Goal: Transaction & Acquisition: Download file/media

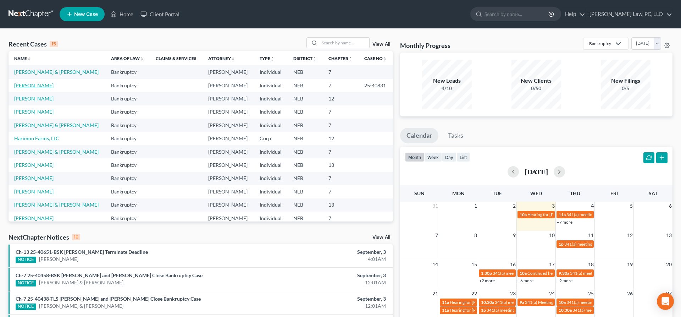
click at [35, 88] on link "[PERSON_NAME]" at bounding box center [33, 85] width 39 height 6
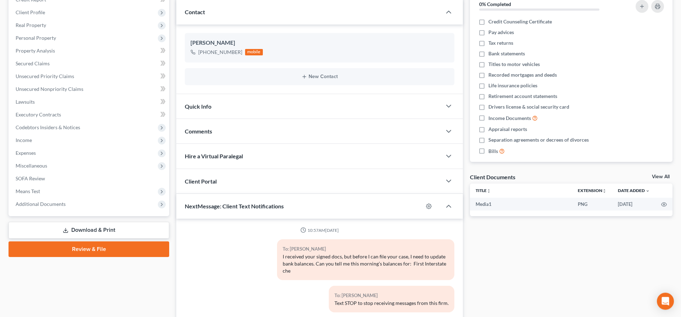
scroll to position [180, 0]
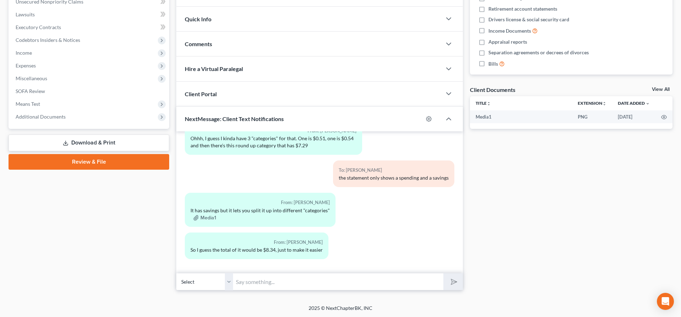
click at [90, 142] on link "Download & Print" at bounding box center [89, 142] width 161 height 17
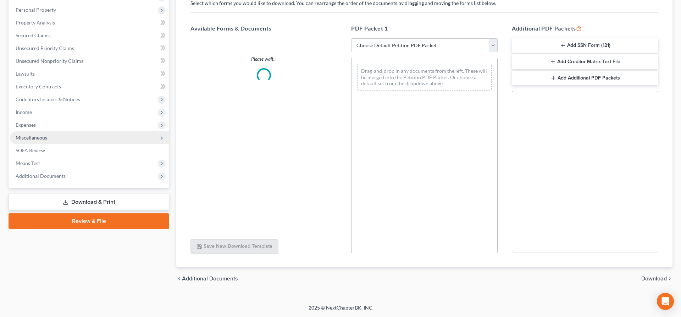
scroll to position [121, 0]
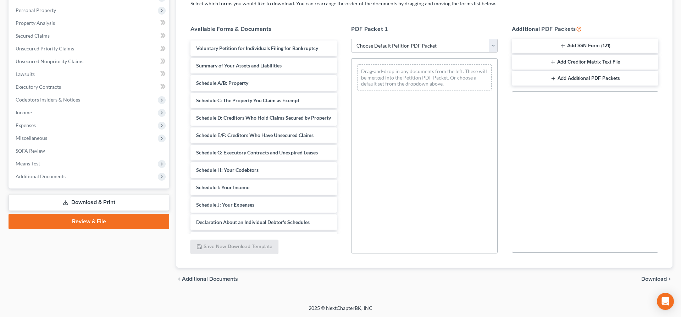
click at [351, 39] on select "Choose Default Petition PDF Packet Complete Bankruptcy Petition (all forms and …" at bounding box center [424, 46] width 146 height 14
select select "2"
click option "Amended Forms" at bounding box center [0, 0] width 0 height 0
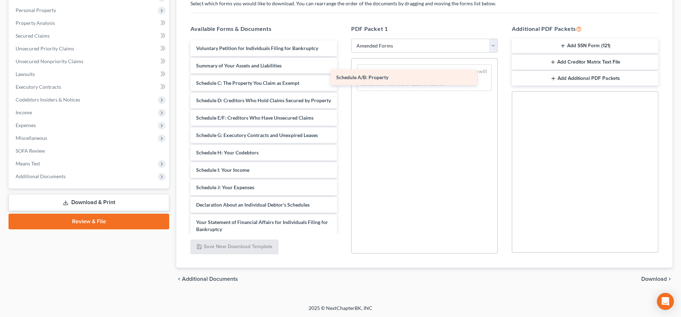
drag, startPoint x: 247, startPoint y: 86, endPoint x: 387, endPoint y: 80, distance: 140.1
click at [342, 80] on div "Schedule A/B: Property Voluntary Petition for Individuals Filing for Bankruptcy…" at bounding box center [264, 197] width 158 height 315
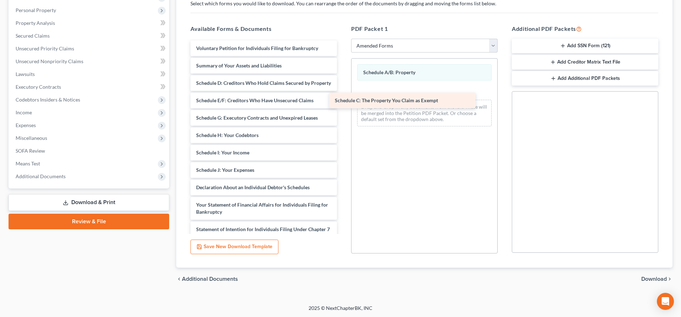
drag, startPoint x: 248, startPoint y: 85, endPoint x: 409, endPoint y: 103, distance: 161.2
click at [342, 103] on div "Schedule C: The Property You Claim as Exempt Voluntary Petition for Individuals…" at bounding box center [264, 188] width 158 height 297
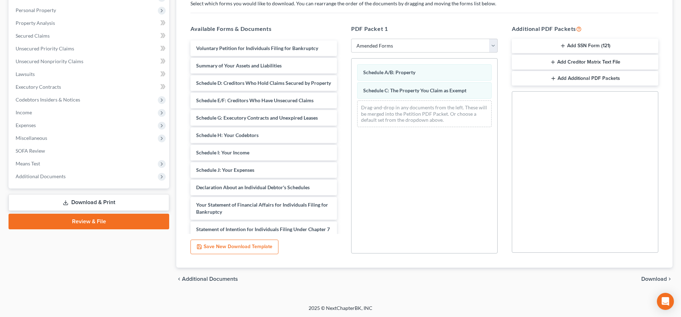
click at [664, 277] on span "Download" at bounding box center [654, 279] width 26 height 6
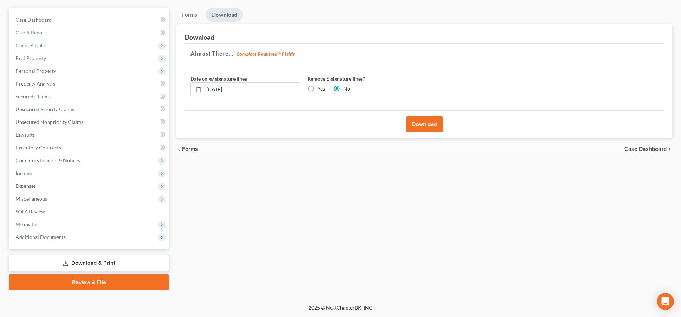
scroll to position [60, 0]
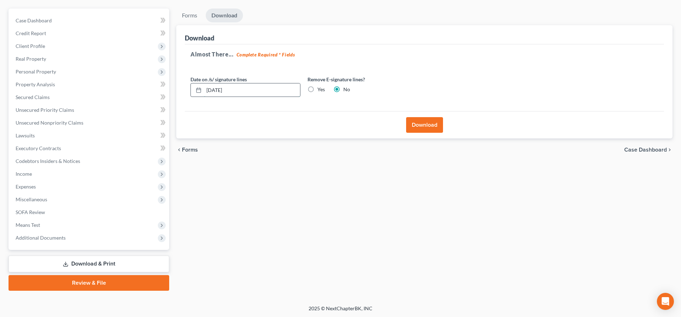
click at [218, 91] on input "[DATE]" at bounding box center [252, 89] width 96 height 13
type input "[DATE]"
click at [418, 121] on button "Download" at bounding box center [424, 125] width 37 height 16
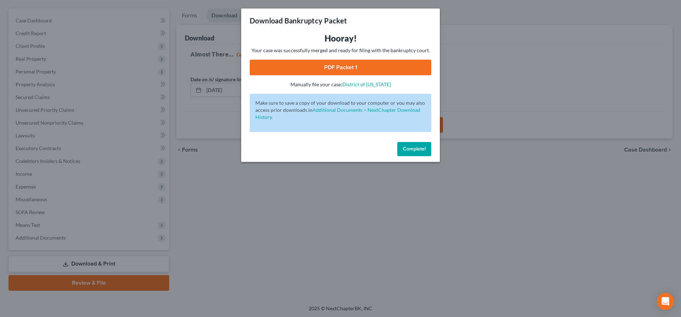
click at [268, 64] on link "PDF Packet 1" at bounding box center [340, 68] width 181 height 16
click at [412, 148] on span "Complete!" at bounding box center [414, 149] width 23 height 6
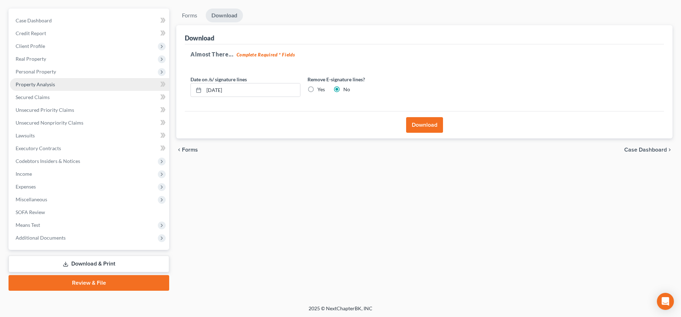
click at [71, 85] on link "Property Analysis" at bounding box center [89, 84] width 159 height 13
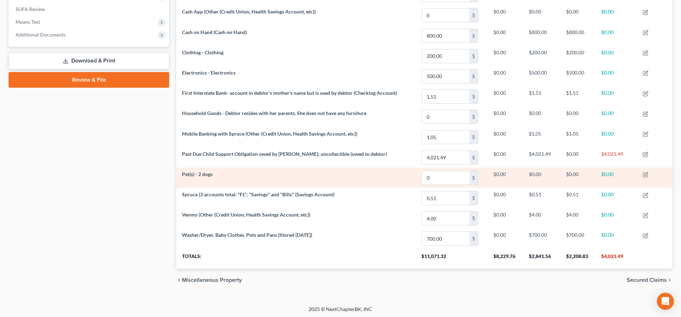
scroll to position [264, 0]
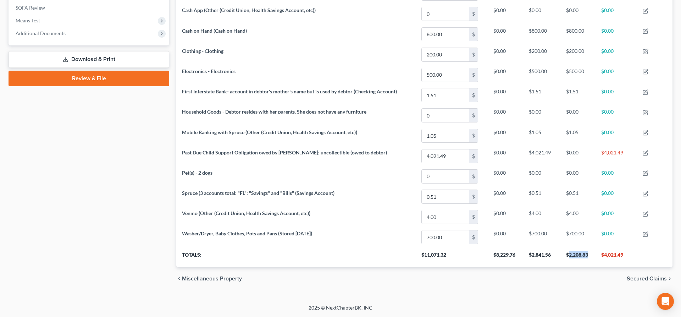
drag, startPoint x: 590, startPoint y: 252, endPoint x: 568, endPoint y: 255, distance: 22.1
click at [568, 255] on th "$2,208.83" at bounding box center [577, 257] width 35 height 20
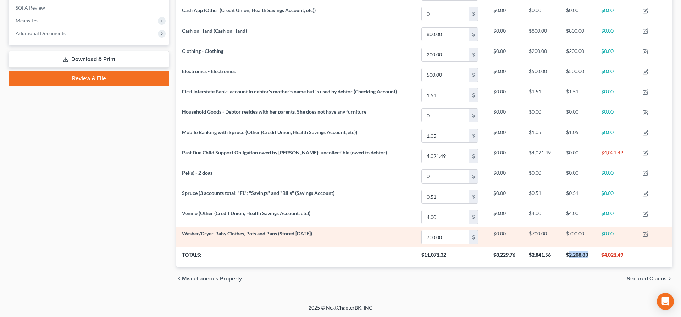
copy th "2,208.83"
